Goal: Task Accomplishment & Management: Use online tool/utility

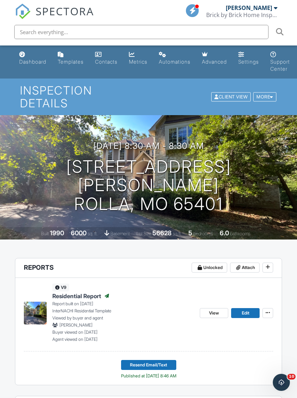
click at [35, 63] on div "Dashboard" at bounding box center [32, 62] width 27 height 6
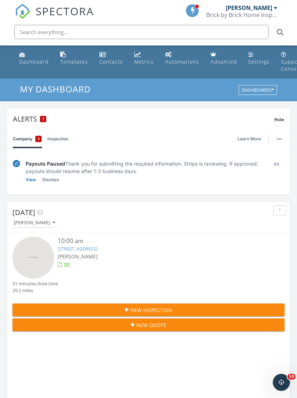
click at [80, 255] on span "[PERSON_NAME]" at bounding box center [78, 256] width 40 height 7
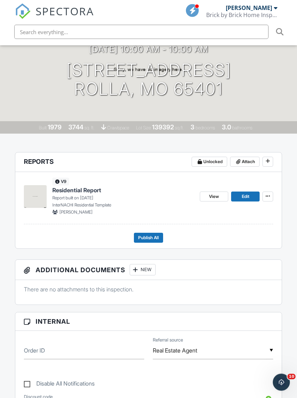
scroll to position [158, 0]
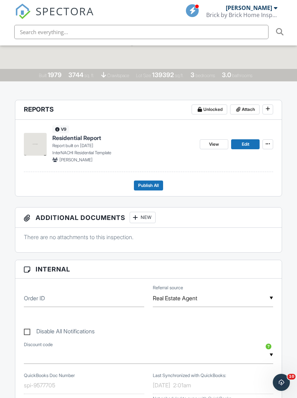
click at [240, 139] on link "Edit" at bounding box center [245, 144] width 28 height 10
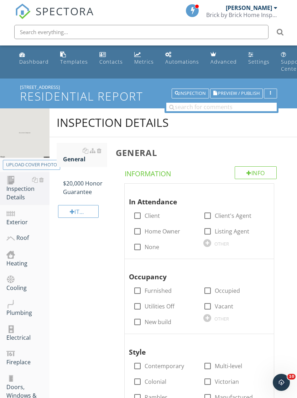
click at [149, 229] on label "Home Owner" at bounding box center [162, 231] width 36 height 7
checkbox input "true"
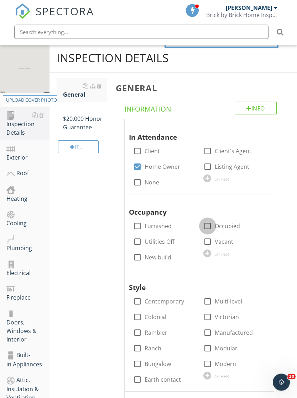
scroll to position [65, 0]
click at [209, 227] on div at bounding box center [207, 226] width 12 height 12
checkbox input "true"
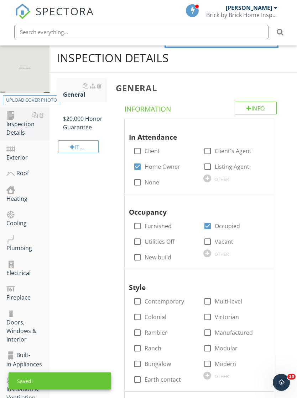
click at [148, 226] on label "Furnished" at bounding box center [157, 226] width 27 height 7
checkbox input "true"
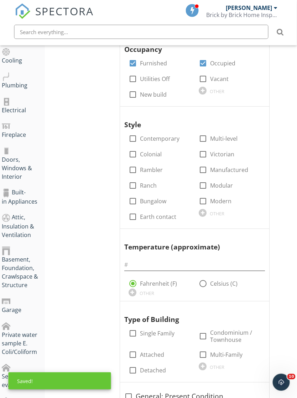
scroll to position [260, 5]
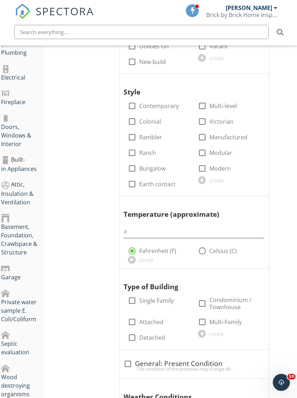
click at [150, 153] on label "Ranch" at bounding box center [147, 152] width 17 height 7
checkbox input "true"
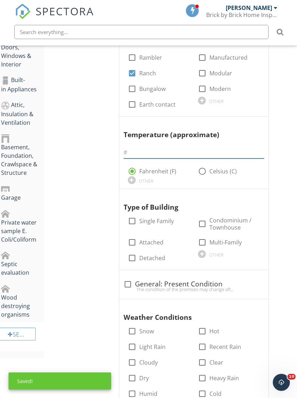
click at [214, 152] on input "text" at bounding box center [193, 153] width 141 height 12
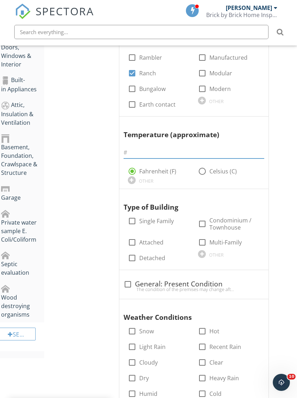
scroll to position [340, 5]
type input "72"
click at [286, 189] on div "General Info Information In Attendance check_box_outline_blank Client check_box…" at bounding box center [198, 157] width 185 height 718
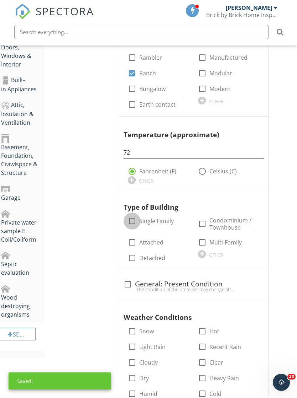
click at [134, 217] on div at bounding box center [132, 221] width 12 height 12
checkbox input "true"
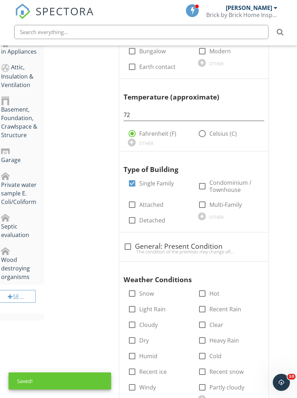
scroll to position [459, 5]
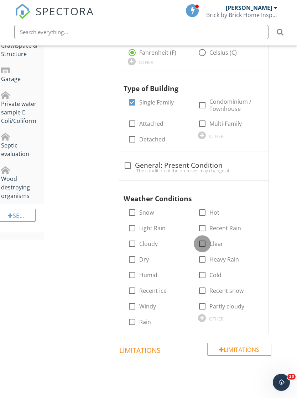
click at [207, 239] on div at bounding box center [202, 244] width 12 height 12
checkbox input "true"
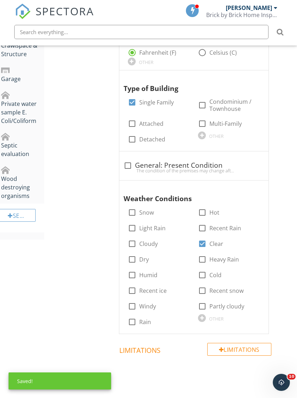
click at [125, 164] on div at bounding box center [128, 166] width 12 height 12
checkbox input "true"
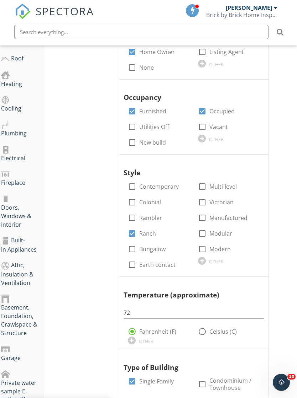
scroll to position [0, 5]
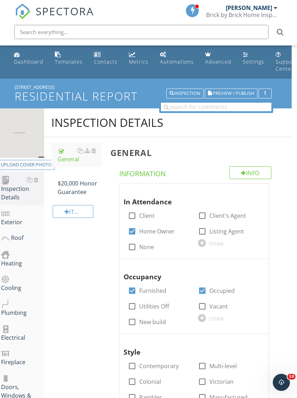
click at [86, 191] on div "$20,000 Honor Guarantee" at bounding box center [80, 184] width 44 height 26
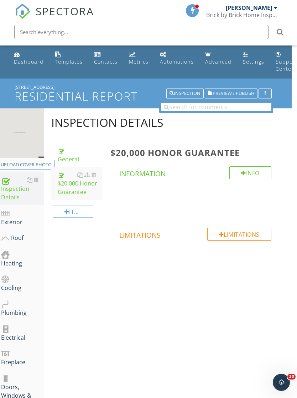
click at [22, 224] on div "Exterior" at bounding box center [22, 218] width 43 height 18
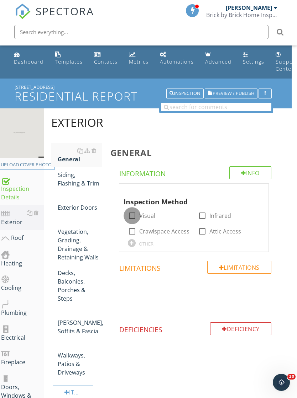
click at [134, 215] on div at bounding box center [132, 216] width 12 height 12
checkbox input "true"
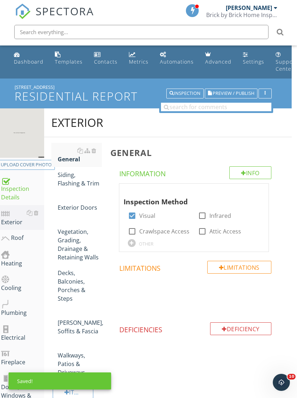
click at [73, 185] on div "Siding, Flashing & Trim" at bounding box center [80, 179] width 44 height 17
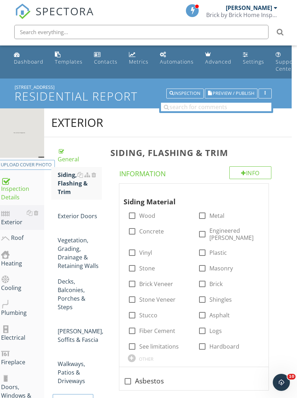
click at [136, 267] on input "Stone" at bounding box center [132, 271] width 9 height 9
checkbox input "true"
click at [134, 278] on div at bounding box center [132, 284] width 12 height 12
checkbox input "true"
click at [136, 263] on div at bounding box center [132, 269] width 12 height 12
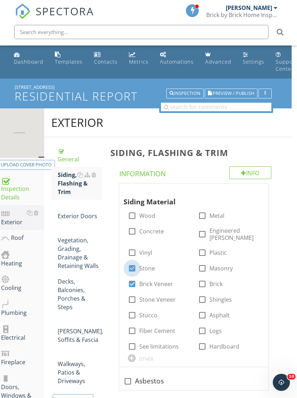
checkbox input "false"
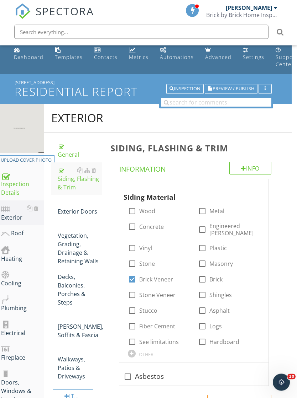
scroll to position [0, 5]
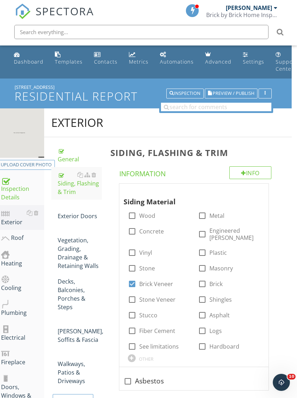
click at [34, 60] on div "Dashboard" at bounding box center [29, 61] width 30 height 7
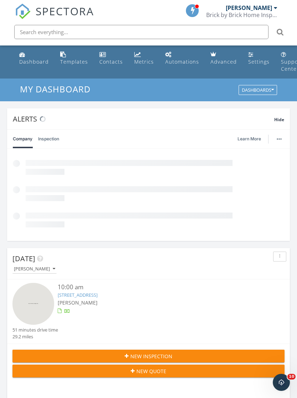
click at [73, 344] on div "New Inspection New Quote" at bounding box center [148, 363] width 282 height 39
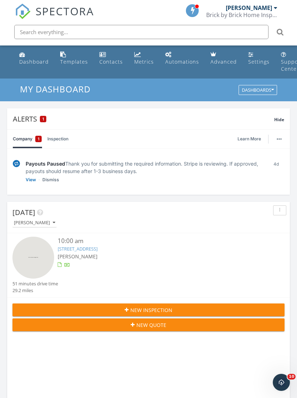
click at [83, 251] on link "12160 Co Rd 3140 , Rolla, MO 65401" at bounding box center [78, 249] width 40 height 6
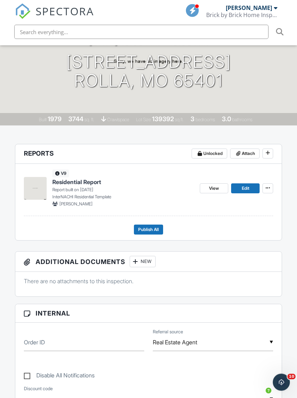
scroll to position [80, 0]
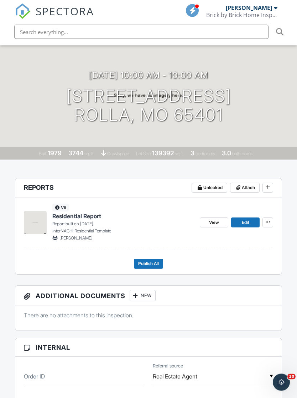
click at [254, 218] on link "Edit" at bounding box center [245, 223] width 28 height 10
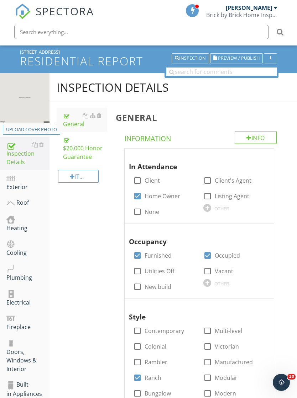
scroll to position [64, 0]
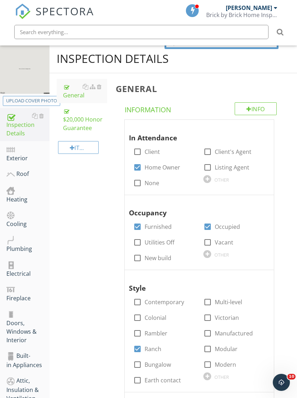
click at [25, 157] on div "Exterior" at bounding box center [27, 154] width 43 height 18
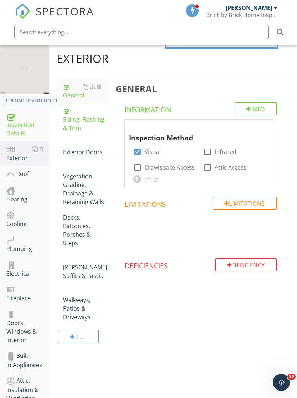
click at [83, 126] on div "Siding, Flashing & Trim" at bounding box center [85, 120] width 44 height 26
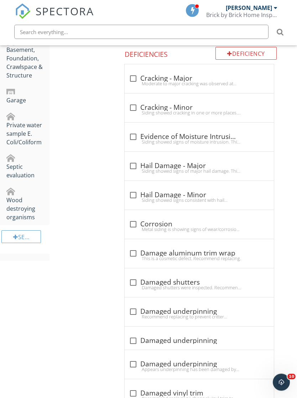
scroll to position [461, 0]
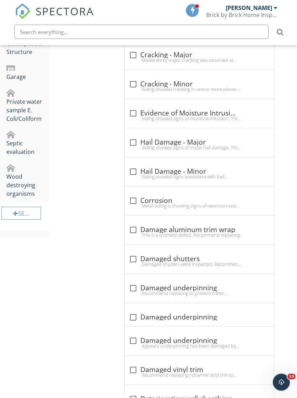
click at [128, 82] on div "check_box_outline_blank Cracking - Minor Siding showed cracking in one or more …" at bounding box center [199, 84] width 149 height 29
checkbox input "true"
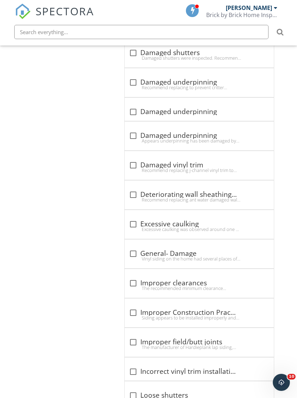
scroll to position [878, 0]
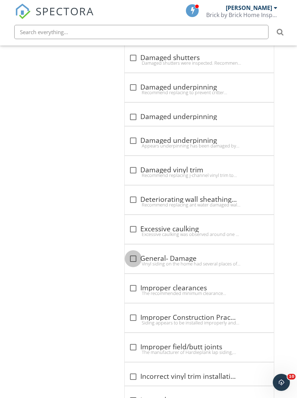
click at [137, 253] on div at bounding box center [133, 259] width 12 height 12
checkbox input "true"
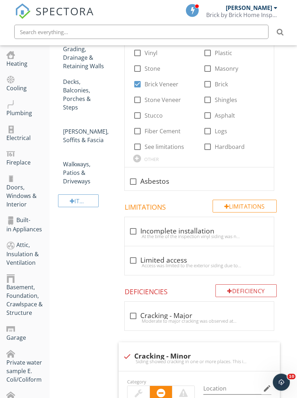
scroll to position [0, 0]
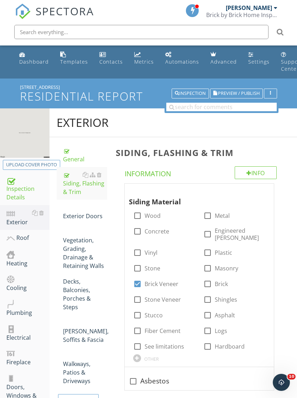
click at [220, 217] on label "Metal" at bounding box center [222, 215] width 15 height 7
checkbox input "true"
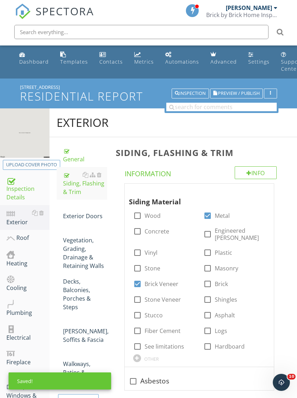
click at [152, 249] on label "Vinyl" at bounding box center [150, 252] width 13 height 7
checkbox input "true"
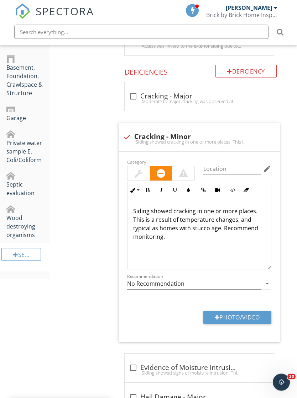
scroll to position [420, 0]
click at [141, 169] on div at bounding box center [138, 173] width 8 height 9
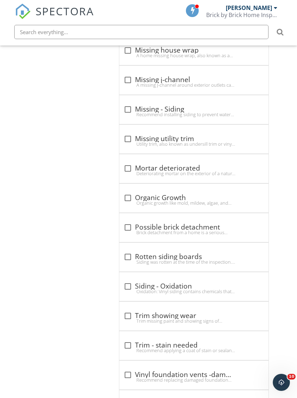
scroll to position [1548, 5]
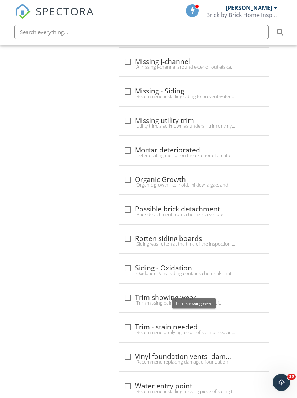
click at [124, 292] on div at bounding box center [128, 298] width 12 height 12
checkbox input "true"
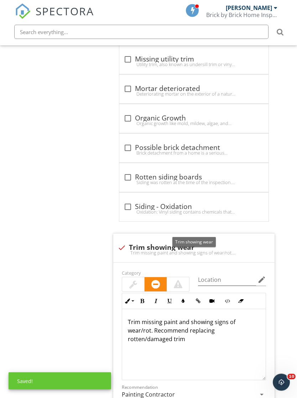
scroll to position [1630, 5]
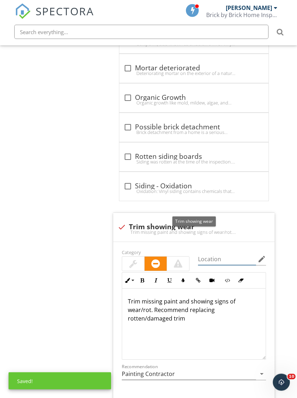
click at [220, 256] on input "Location" at bounding box center [227, 260] width 58 height 12
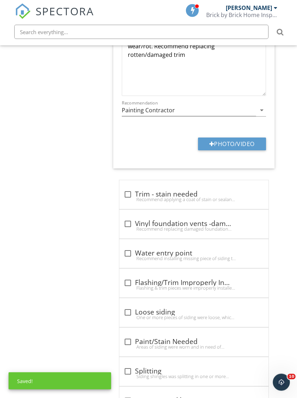
scroll to position [1912, 5]
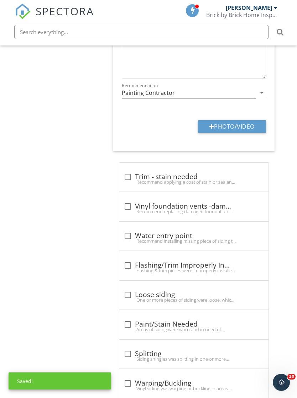
type input "Garage door"
click at [127, 238] on div "Recommend installing missing piece of siding to prevent water intrusion causing…" at bounding box center [193, 241] width 141 height 6
checkbox input "true"
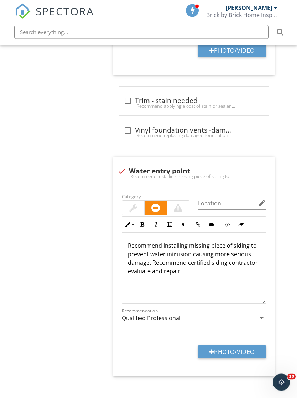
scroll to position [1988, 5]
click at [243, 346] on button "Photo/Video" at bounding box center [232, 352] width 68 height 13
type input "C:\fakepath\IMG_7311.jpeg"
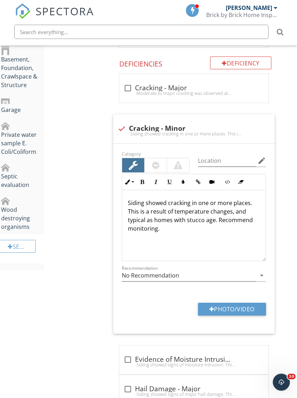
scroll to position [428, 5]
click at [228, 303] on button "Photo/Video" at bounding box center [232, 309] width 68 height 13
type input "C:\fakepath\IMG_7308.jpeg"
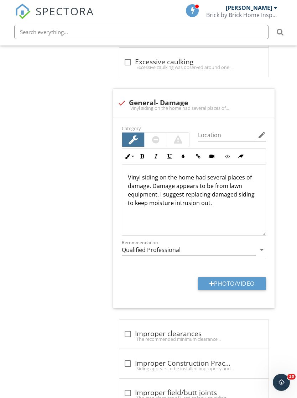
scroll to position [1133, 5]
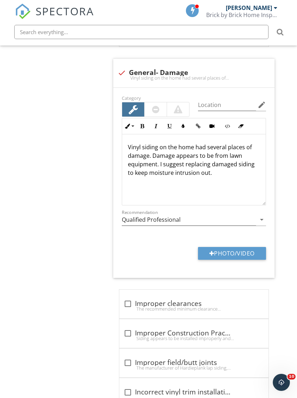
click at [249, 249] on button "Photo/Video" at bounding box center [232, 253] width 68 height 13
type input "C:\fakepath\IMG_7322.jpeg"
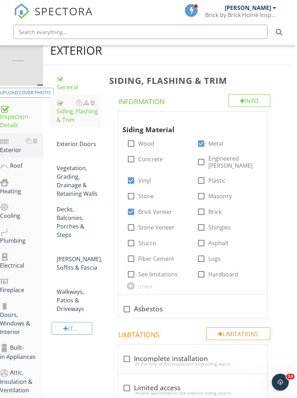
scroll to position [72, 5]
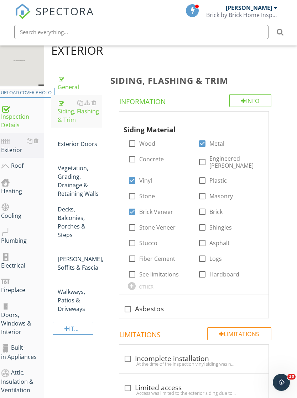
click at [77, 252] on div "Eaves, Soffits & Fascia" at bounding box center [80, 260] width 44 height 26
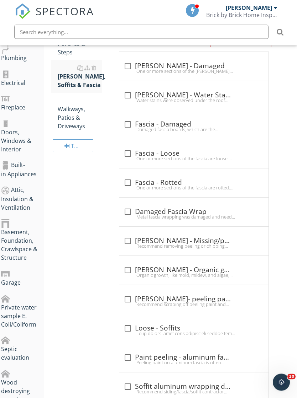
scroll to position [255, 5]
click at [132, 154] on div at bounding box center [128, 154] width 12 height 12
checkbox input "true"
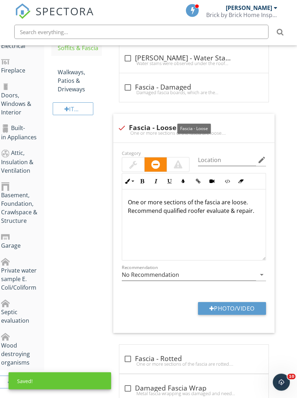
scroll to position [333, 5]
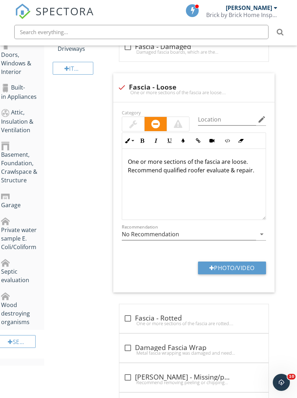
click at [249, 164] on p "One or more sections of the fascia are loose. Recommend qualified roofer evalua…" at bounding box center [194, 166] width 132 height 17
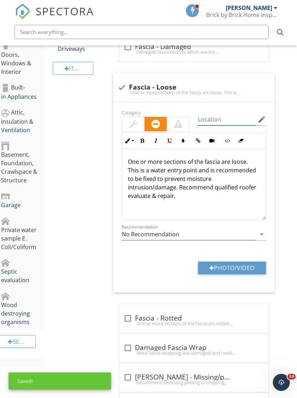
click at [226, 122] on input "Location" at bounding box center [227, 120] width 58 height 12
click at [226, 121] on input "Location" at bounding box center [227, 120] width 58 height 12
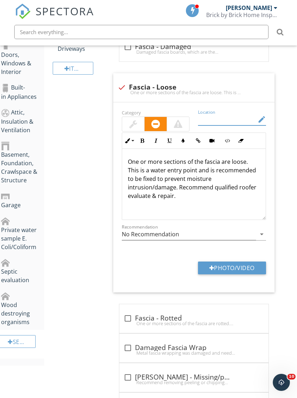
type input "C"
type input "Back of home"
click at [233, 268] on button "Photo/Video" at bounding box center [232, 268] width 68 height 13
type input "C:\fakepath\IMG_7319.jpeg"
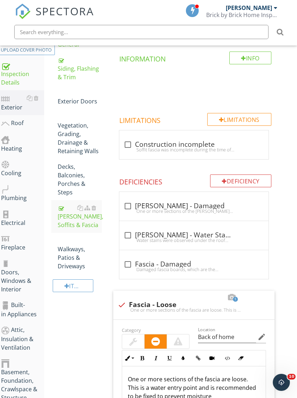
scroll to position [95, 5]
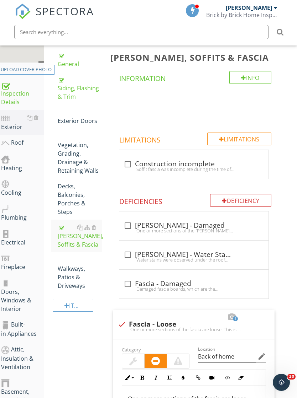
click at [74, 125] on link "Exterior Doors" at bounding box center [80, 117] width 44 height 24
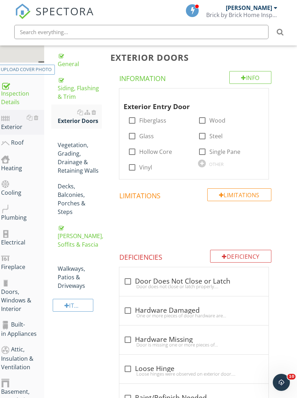
click at [207, 135] on div at bounding box center [202, 136] width 12 height 12
checkbox input "true"
click at [135, 153] on div at bounding box center [132, 152] width 12 height 12
checkbox input "true"
click at [136, 133] on div at bounding box center [132, 136] width 12 height 12
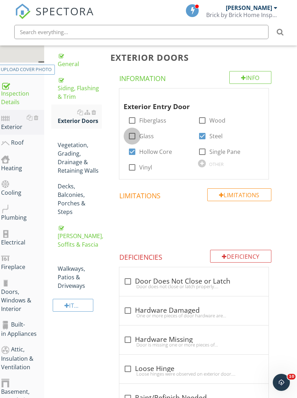
checkbox input "true"
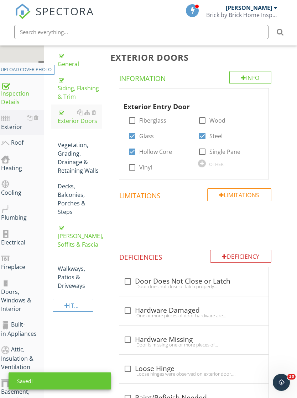
click at [70, 162] on div "Vegetation, Grading, Drainage & Retaining Walls" at bounding box center [80, 153] width 44 height 43
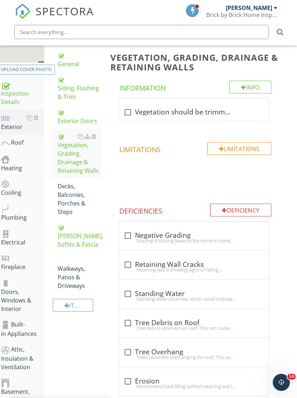
click at [75, 200] on div "Decks, Balconies, Porches & Steps" at bounding box center [80, 199] width 44 height 34
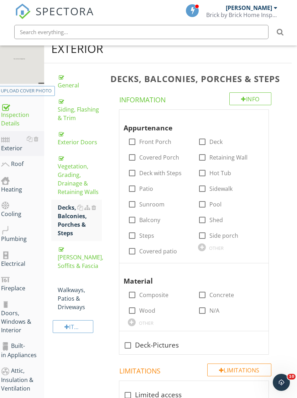
scroll to position [0, 5]
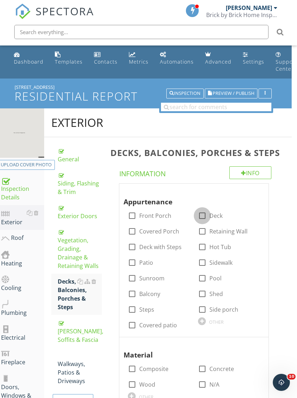
click at [206, 222] on div at bounding box center [202, 216] width 12 height 12
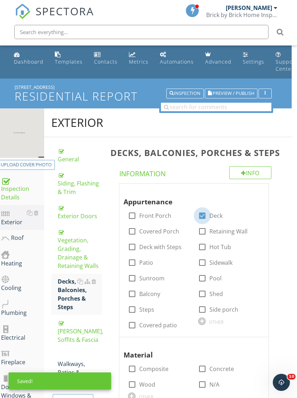
click at [205, 222] on div at bounding box center [202, 216] width 12 height 12
checkbox input "false"
click at [144, 251] on label "Deck with Steps" at bounding box center [160, 247] width 42 height 7
checkbox input "true"
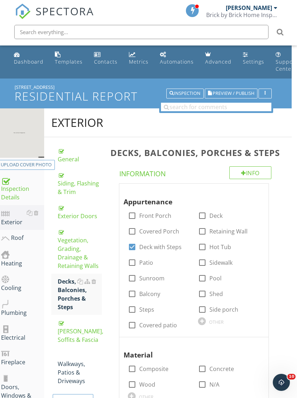
click at [134, 316] on div at bounding box center [132, 310] width 12 height 12
checkbox input "true"
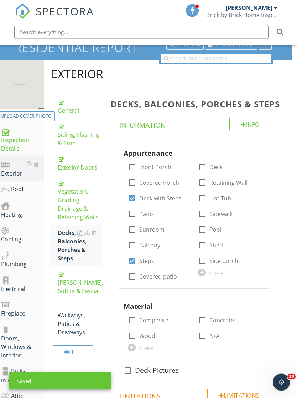
scroll to position [49, 5]
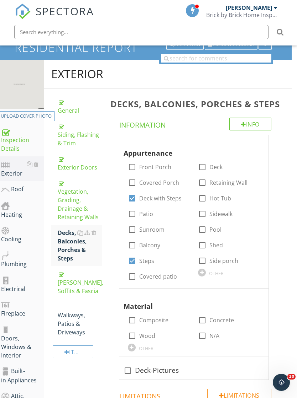
click at [137, 173] on div at bounding box center [132, 167] width 12 height 12
checkbox input "true"
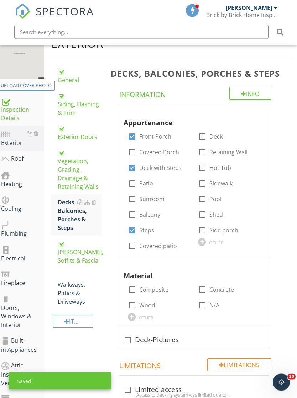
scroll to position [79, 5]
click at [144, 294] on label "Composite" at bounding box center [153, 289] width 29 height 7
checkbox input "true"
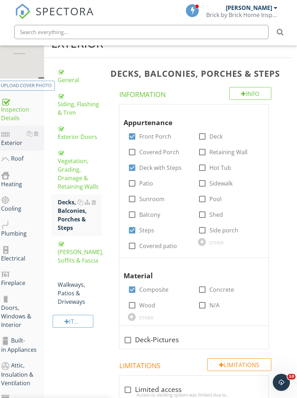
click at [139, 309] on label "Wood" at bounding box center [147, 305] width 16 height 7
checkbox input "true"
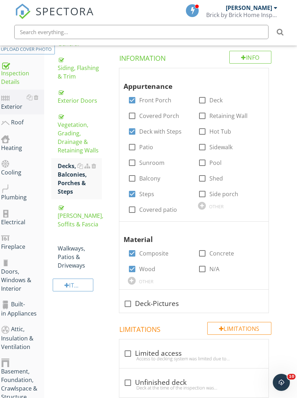
scroll to position [202, 5]
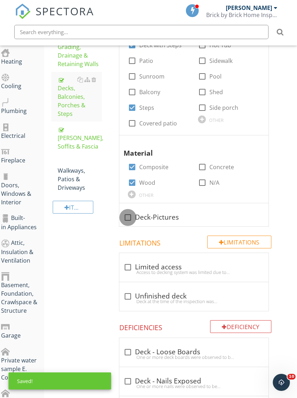
click at [132, 224] on div at bounding box center [128, 218] width 12 height 12
checkbox input "true"
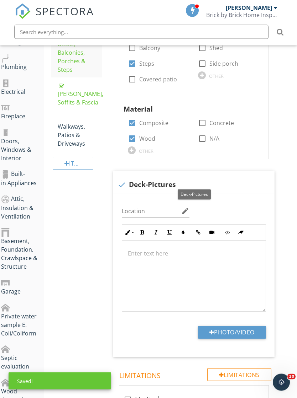
scroll to position [299, 5]
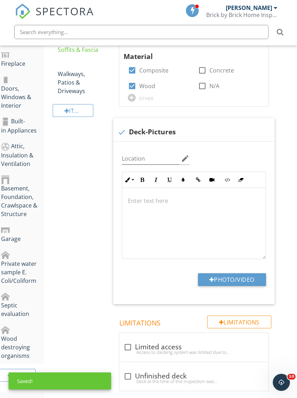
click at [229, 286] on button "Photo/Video" at bounding box center [232, 280] width 68 height 13
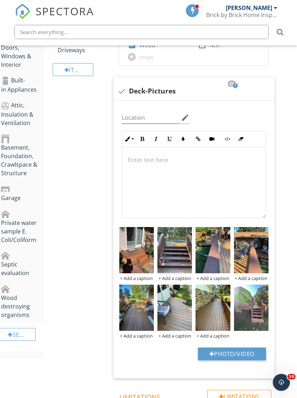
scroll to position [409, 5]
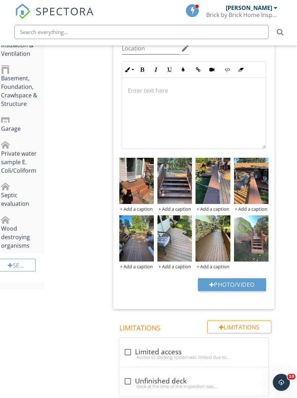
click at [248, 291] on button "Photo/Video" at bounding box center [232, 285] width 68 height 13
type input "C:\fakepath\IMG_7366.jpeg"
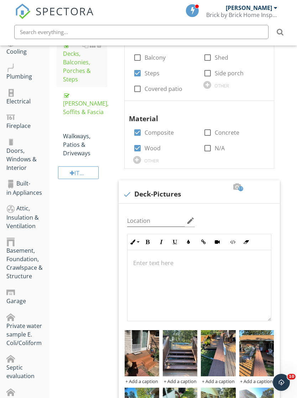
scroll to position [288, 0]
